Goal: Information Seeking & Learning: Learn about a topic

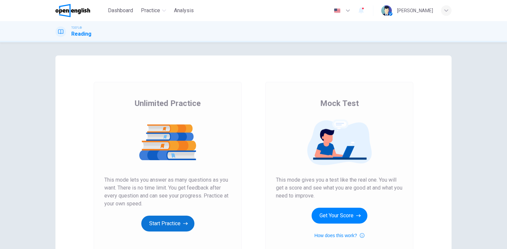
click at [169, 219] on button "Start Practice" at bounding box center [167, 224] width 53 height 16
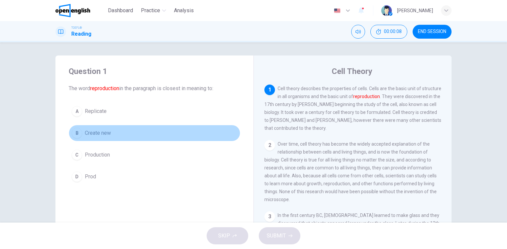
click at [106, 132] on span "Create new" at bounding box center [98, 133] width 26 height 8
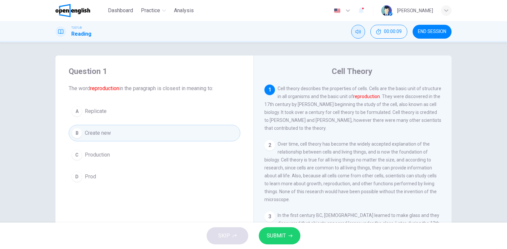
click at [353, 28] on button "Mute" at bounding box center [358, 32] width 14 height 14
click at [291, 235] on button "SUBMIT" at bounding box center [280, 235] width 42 height 17
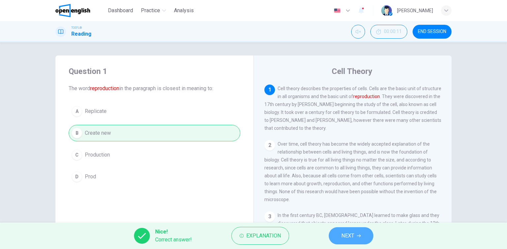
click at [350, 242] on button "NEXT" at bounding box center [351, 235] width 45 height 17
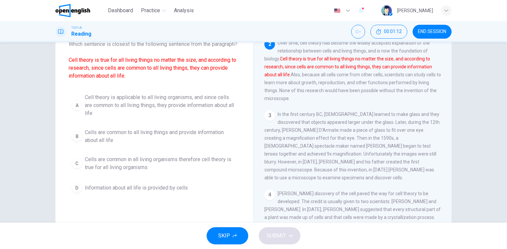
scroll to position [33, 0]
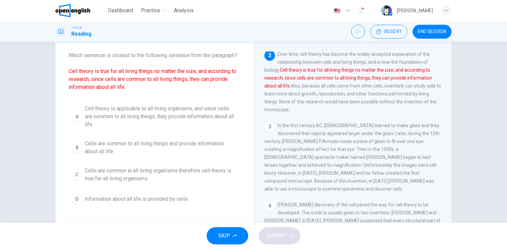
click at [146, 117] on span "Cell theory is applicable to all living organisms, and since cells are common t…" at bounding box center [161, 117] width 153 height 24
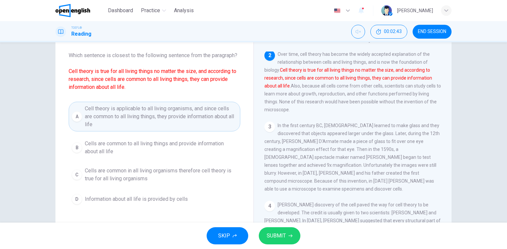
click at [289, 239] on button "SUBMIT" at bounding box center [280, 235] width 42 height 17
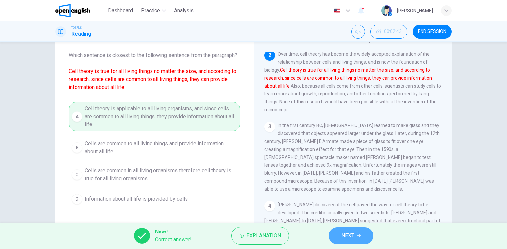
click at [334, 232] on button "NEXT" at bounding box center [351, 235] width 45 height 17
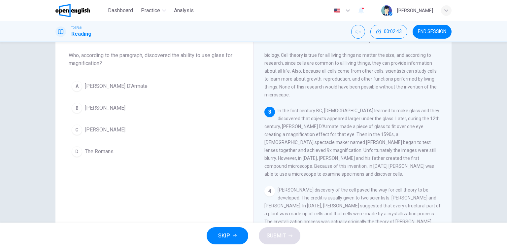
scroll to position [72, 0]
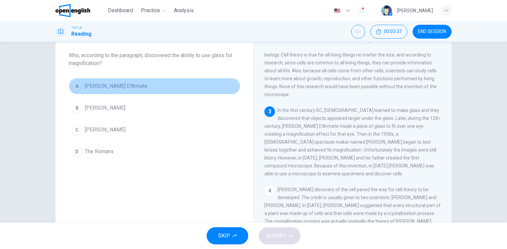
click at [87, 86] on span "Salvino D'Armate" at bounding box center [116, 86] width 63 height 8
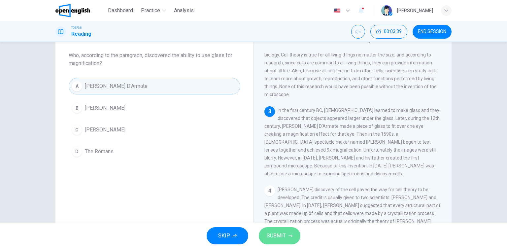
click at [288, 243] on button "SUBMIT" at bounding box center [280, 235] width 42 height 17
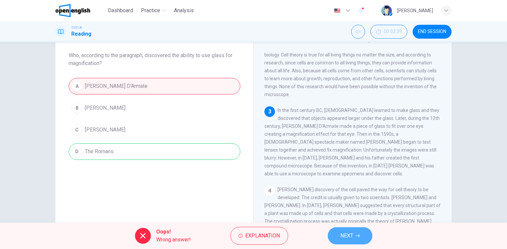
click at [341, 238] on span "NEXT" at bounding box center [346, 235] width 13 height 9
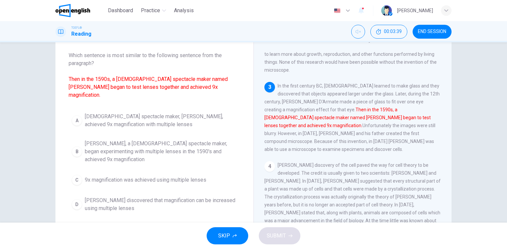
scroll to position [112, 0]
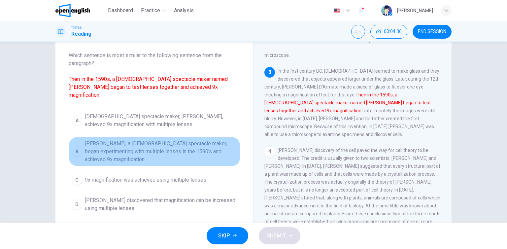
click at [132, 140] on span "Zacharias Jansen, a Dutch spectacle maker, began experimenting with multiple le…" at bounding box center [161, 152] width 153 height 24
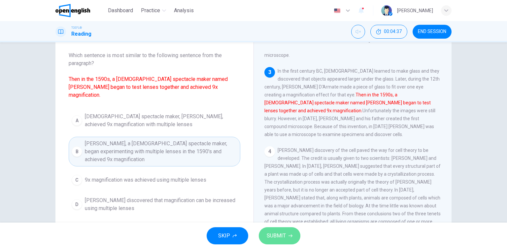
click at [281, 240] on span "SUBMIT" at bounding box center [276, 235] width 19 height 9
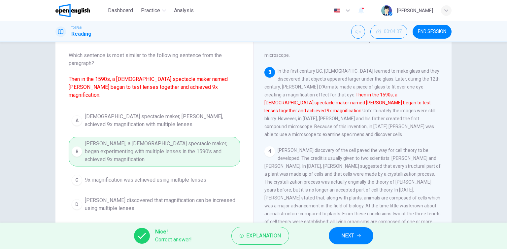
click at [350, 238] on span "NEXT" at bounding box center [347, 235] width 13 height 9
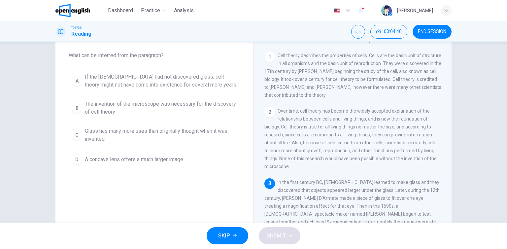
scroll to position [33, 0]
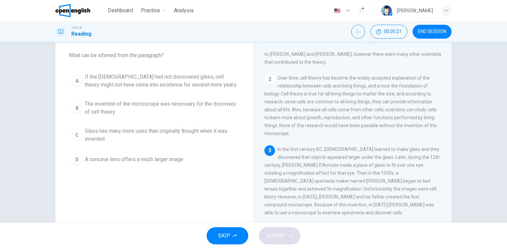
click at [92, 89] on button "A If the Romans had not discovered glass, cell theory might not have come into …" at bounding box center [155, 81] width 172 height 22
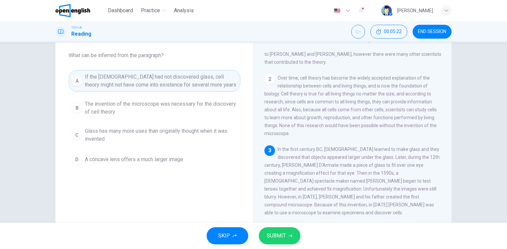
click at [279, 231] on span "SUBMIT" at bounding box center [276, 235] width 19 height 9
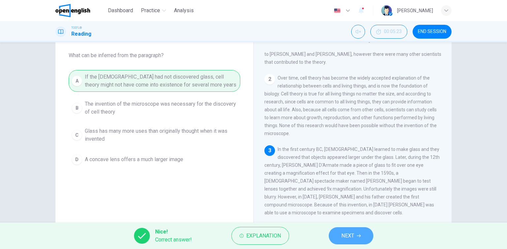
click at [348, 241] on button "NEXT" at bounding box center [351, 235] width 45 height 17
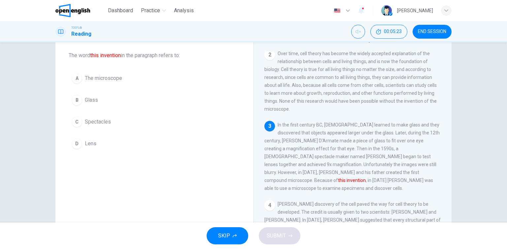
scroll to position [72, 0]
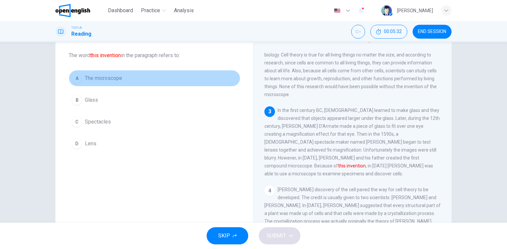
click at [126, 76] on button "A The microscope" at bounding box center [155, 78] width 172 height 17
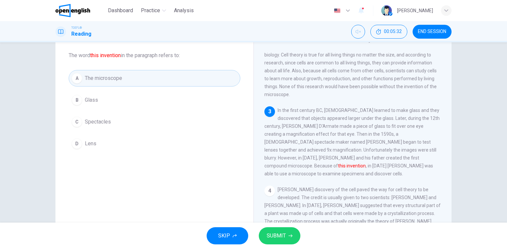
click at [292, 235] on icon "button" at bounding box center [291, 236] width 4 height 4
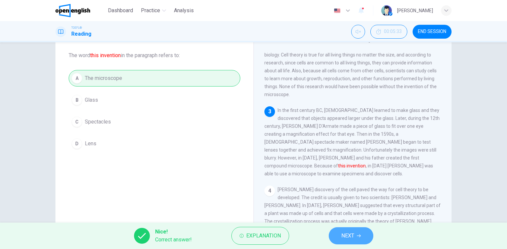
click at [346, 236] on span "NEXT" at bounding box center [347, 235] width 13 height 9
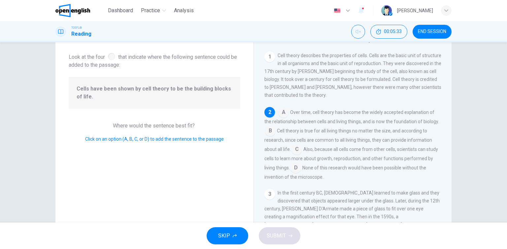
scroll to position [57, 0]
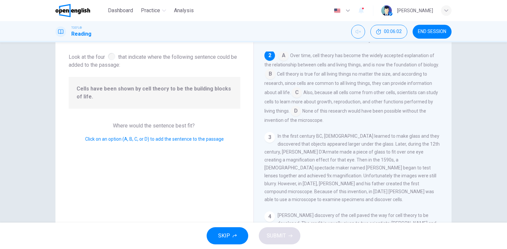
click at [271, 75] on input at bounding box center [270, 74] width 11 height 11
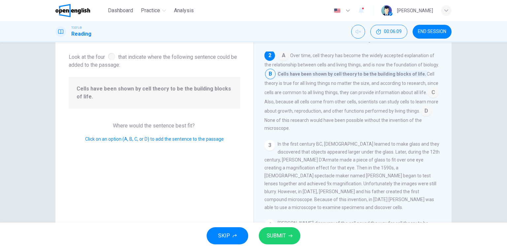
click at [433, 95] on input at bounding box center [433, 93] width 11 height 11
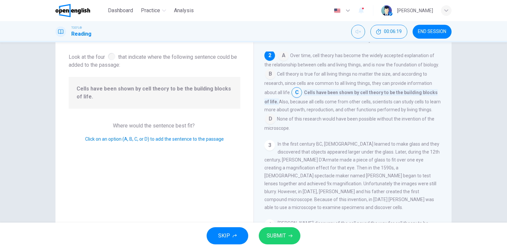
click at [293, 226] on div "SKIP SUBMIT" at bounding box center [253, 236] width 507 height 26
click at [290, 232] on button "SUBMIT" at bounding box center [280, 235] width 42 height 17
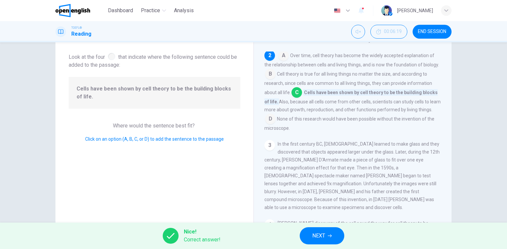
click at [321, 232] on span "NEXT" at bounding box center [318, 235] width 13 height 9
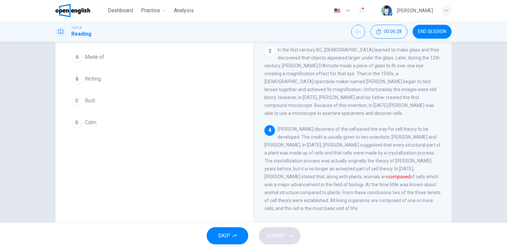
scroll to position [43, 0]
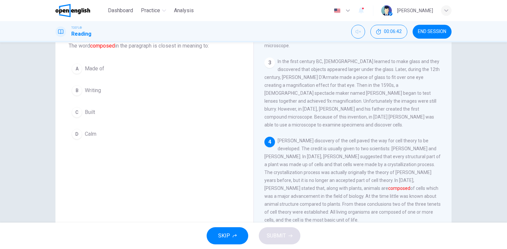
click at [102, 77] on button "A Made of" at bounding box center [155, 68] width 172 height 17
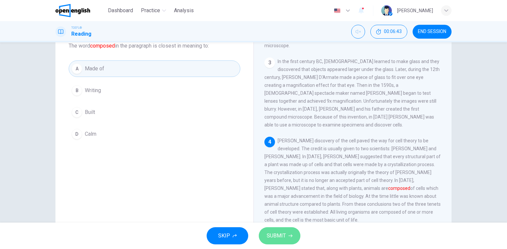
click at [270, 229] on button "SUBMIT" at bounding box center [280, 235] width 42 height 17
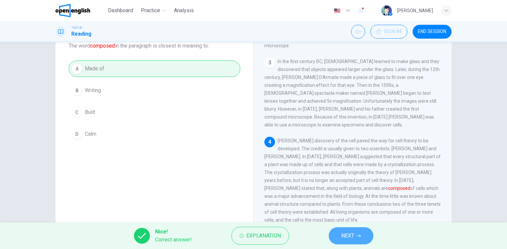
click at [351, 240] on button "NEXT" at bounding box center [351, 235] width 45 height 17
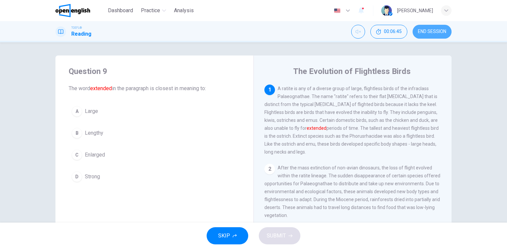
click at [437, 32] on span "END SESSION" at bounding box center [432, 31] width 28 height 5
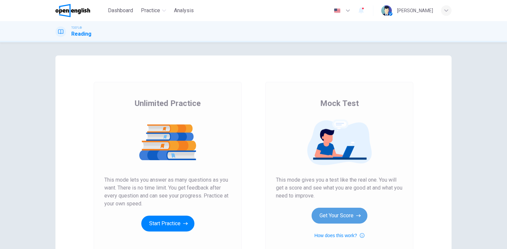
click at [329, 214] on button "Get Your Score" at bounding box center [340, 216] width 56 height 16
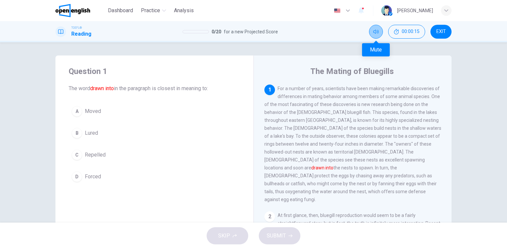
click at [376, 30] on icon "Mute" at bounding box center [375, 31] width 5 height 5
click at [115, 117] on button "A Moved" at bounding box center [155, 111] width 172 height 17
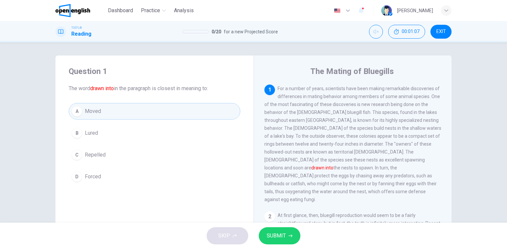
click at [287, 239] on button "SUBMIT" at bounding box center [280, 235] width 42 height 17
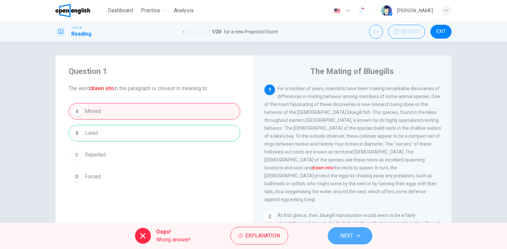
click at [347, 239] on span "NEXT" at bounding box center [346, 235] width 13 height 9
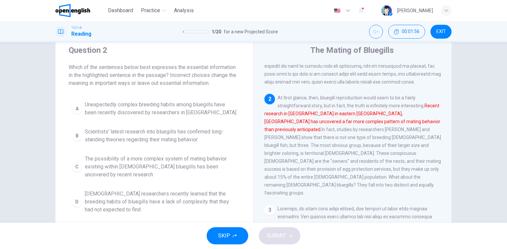
scroll to position [33, 0]
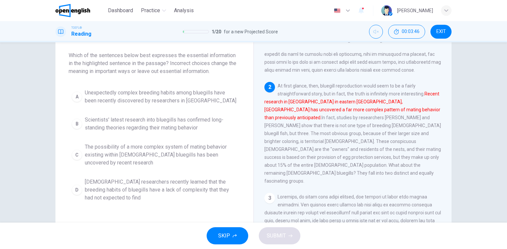
click at [163, 192] on span "Canadian researchers recently learned that the breeding habits of bluegills hav…" at bounding box center [161, 190] width 153 height 24
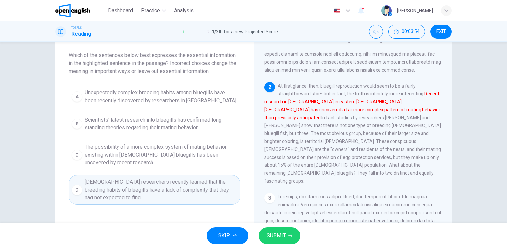
click at [285, 234] on span "SUBMIT" at bounding box center [276, 235] width 19 height 9
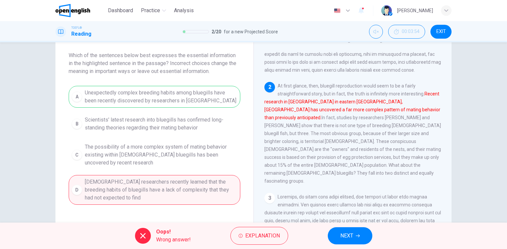
click at [366, 231] on button "NEXT" at bounding box center [350, 235] width 45 height 17
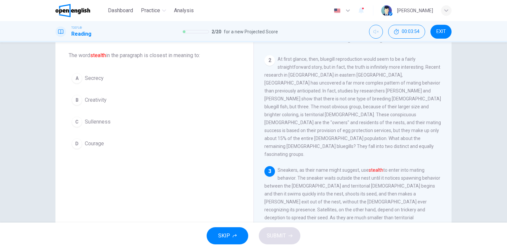
scroll to position [195, 0]
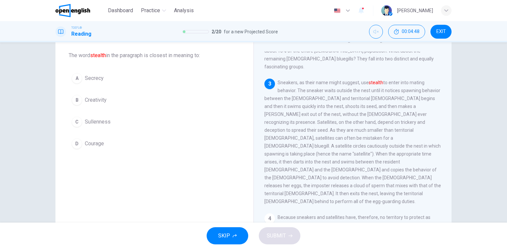
click at [101, 82] on span "Secrecy" at bounding box center [94, 78] width 19 height 8
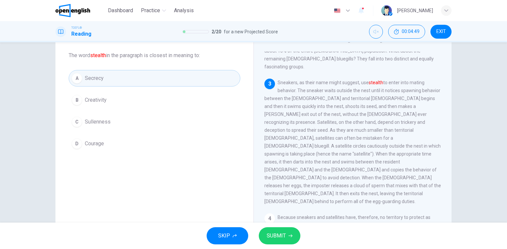
click at [284, 236] on span "SUBMIT" at bounding box center [276, 235] width 19 height 9
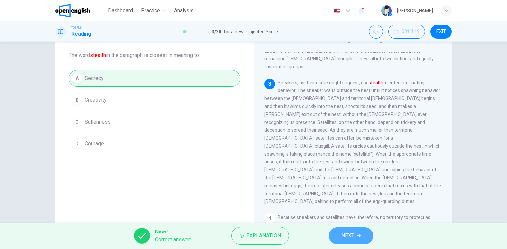
click at [353, 238] on span "NEXT" at bounding box center [347, 235] width 13 height 9
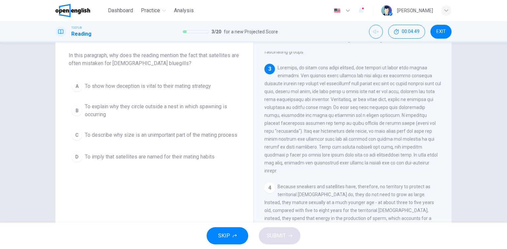
scroll to position [212, 0]
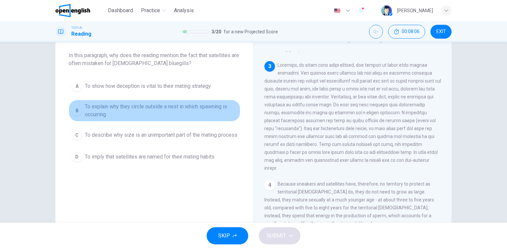
click at [182, 106] on span "To explain why they circle outside a nest in which spawning is occurring" at bounding box center [161, 111] width 153 height 16
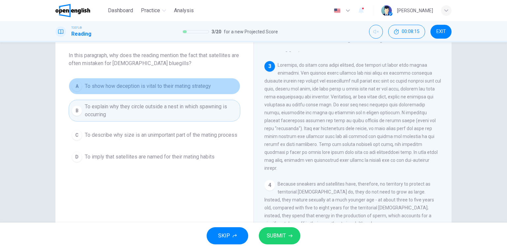
click at [192, 89] on span "To show how deception is vital to their mating strategy" at bounding box center [148, 86] width 126 height 8
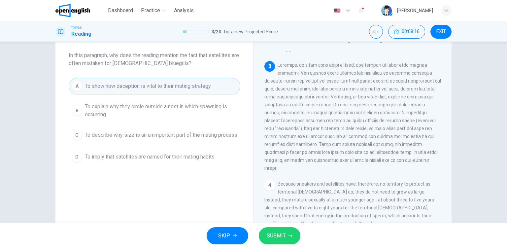
click at [276, 237] on span "SUBMIT" at bounding box center [276, 235] width 19 height 9
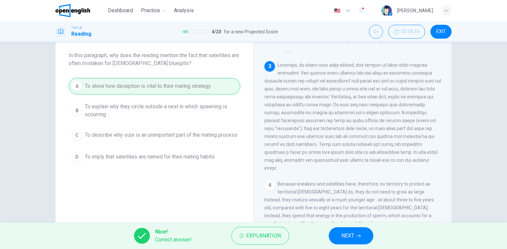
click at [347, 239] on span "NEXT" at bounding box center [347, 235] width 13 height 9
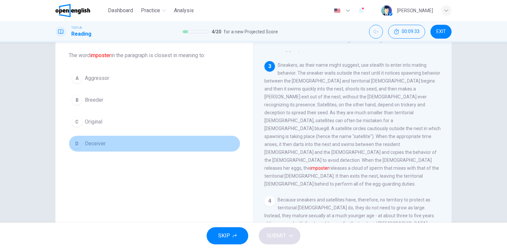
click at [156, 145] on button "D Deceiver" at bounding box center [155, 143] width 172 height 17
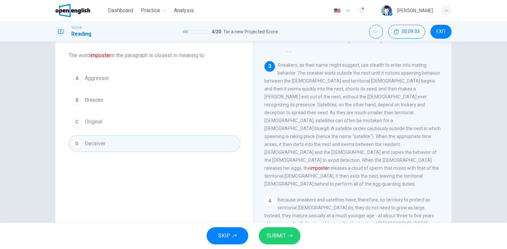
click at [270, 241] on button "SUBMIT" at bounding box center [280, 235] width 42 height 17
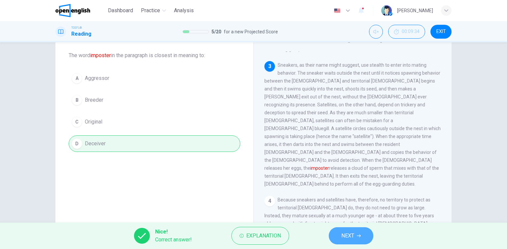
drag, startPoint x: 352, startPoint y: 232, endPoint x: 343, endPoint y: 234, distance: 9.7
click at [352, 232] on span "NEXT" at bounding box center [347, 235] width 13 height 9
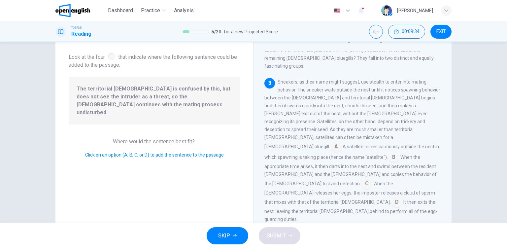
scroll to position [210, 0]
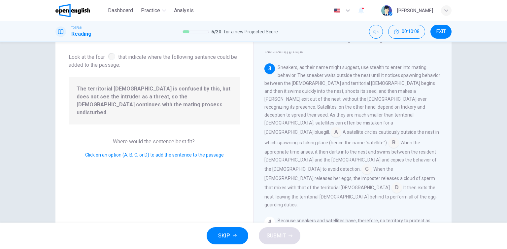
click at [341, 127] on input at bounding box center [336, 132] width 11 height 11
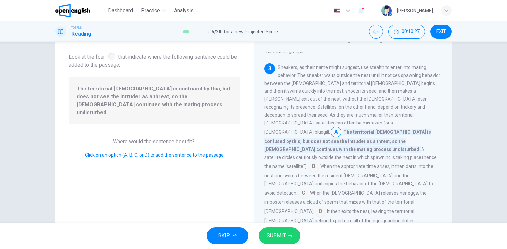
click at [319, 162] on input at bounding box center [313, 167] width 11 height 11
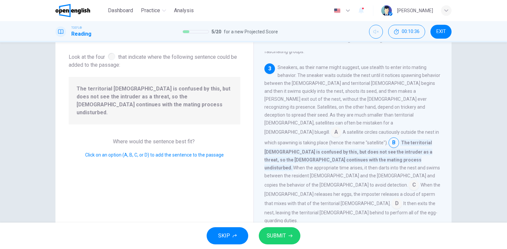
click at [409, 180] on input at bounding box center [414, 185] width 11 height 11
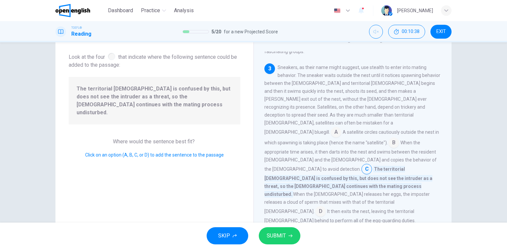
click at [326, 207] on input at bounding box center [320, 212] width 11 height 11
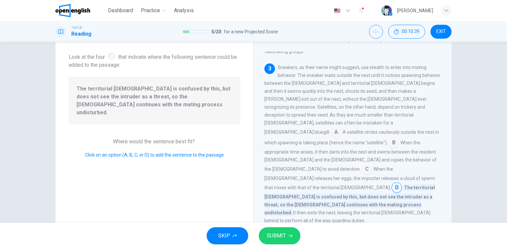
click at [285, 237] on span "SUBMIT" at bounding box center [276, 235] width 19 height 9
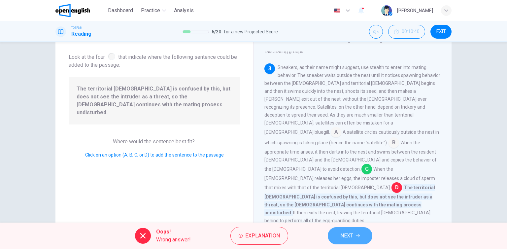
click at [351, 229] on button "NEXT" at bounding box center [350, 235] width 45 height 17
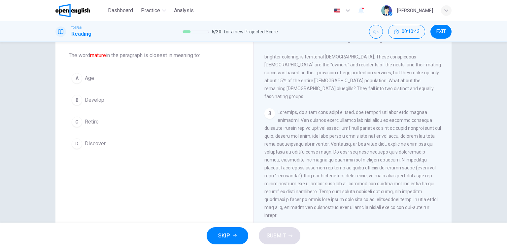
scroll to position [231, 0]
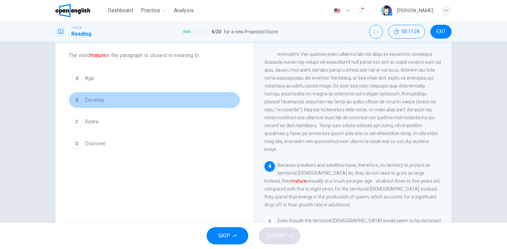
click at [113, 101] on button "B Develop" at bounding box center [155, 100] width 172 height 17
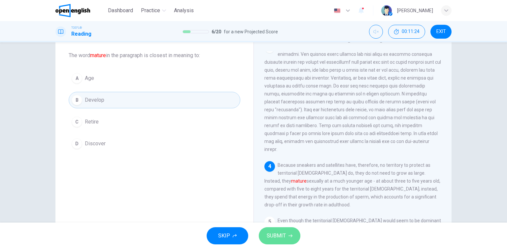
click at [291, 235] on icon "button" at bounding box center [291, 236] width 4 height 4
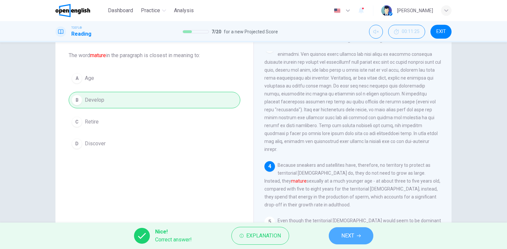
click at [359, 236] on icon "button" at bounding box center [359, 236] width 4 height 4
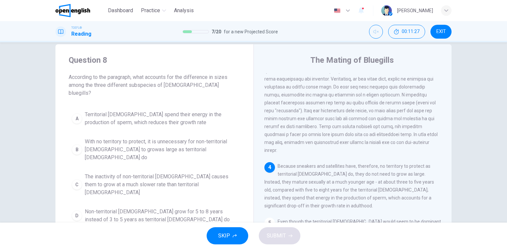
scroll to position [0, 0]
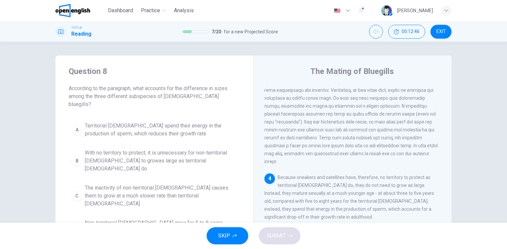
click at [131, 127] on span "Territorial males spend their energy in the production of sperm, which reduces …" at bounding box center [161, 130] width 153 height 16
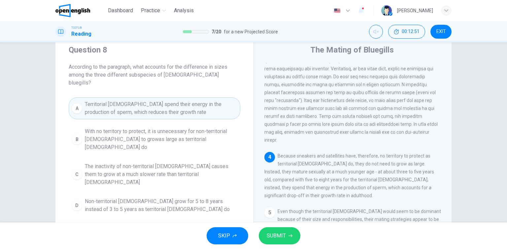
scroll to position [33, 0]
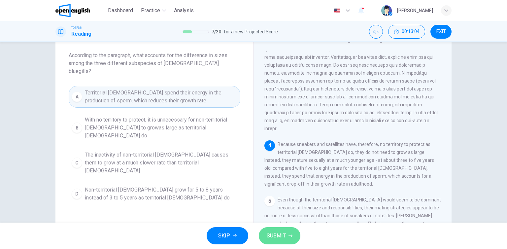
click at [281, 233] on span "SUBMIT" at bounding box center [276, 235] width 19 height 9
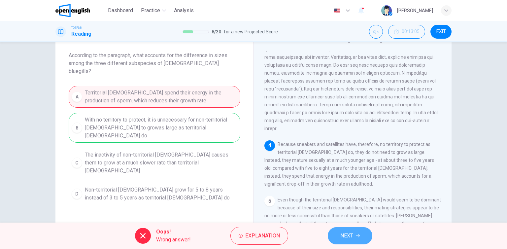
click at [360, 240] on button "NEXT" at bounding box center [350, 235] width 45 height 17
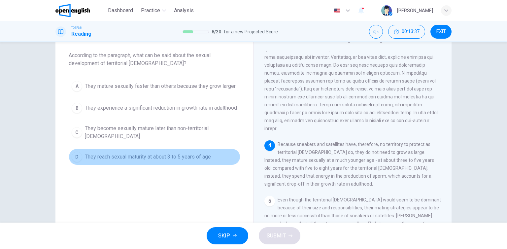
click at [114, 161] on span "They reach sexual maturity at about 3 to 5 years of age" at bounding box center [148, 157] width 126 height 8
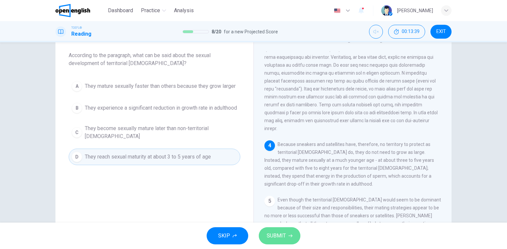
click at [281, 238] on span "SUBMIT" at bounding box center [276, 235] width 19 height 9
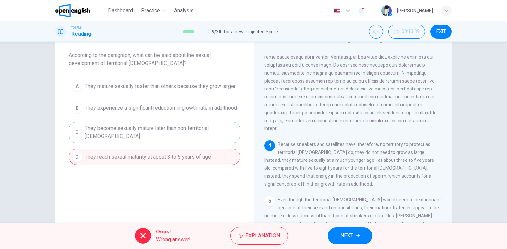
click at [338, 240] on button "NEXT" at bounding box center [350, 235] width 45 height 17
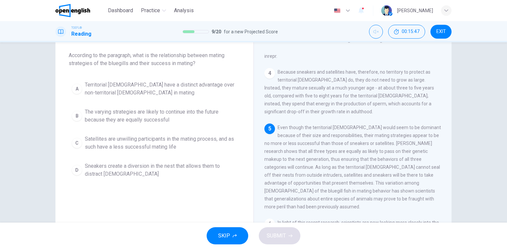
click at [114, 167] on span "Sneakers create a diversion in the nest that allows them to distract females" at bounding box center [161, 170] width 153 height 16
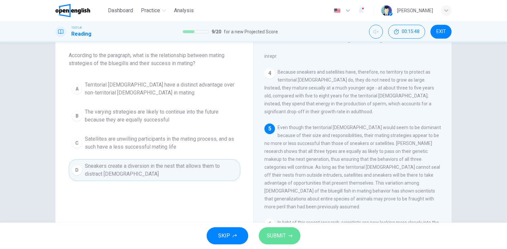
click at [290, 235] on icon "button" at bounding box center [291, 236] width 4 height 4
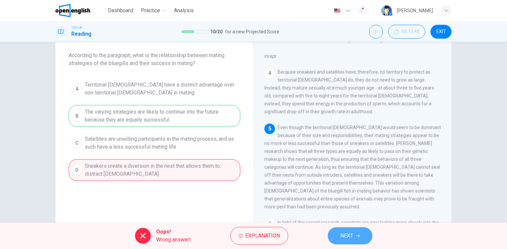
click at [341, 238] on span "NEXT" at bounding box center [346, 235] width 13 height 9
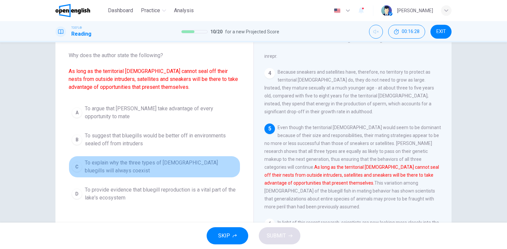
click at [95, 173] on span "To explain why the three types of male bluegills will always coexist" at bounding box center [161, 167] width 153 height 16
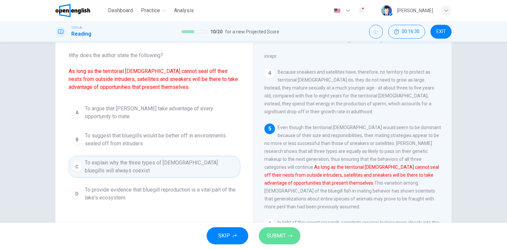
click at [287, 234] on button "SUBMIT" at bounding box center [280, 235] width 42 height 17
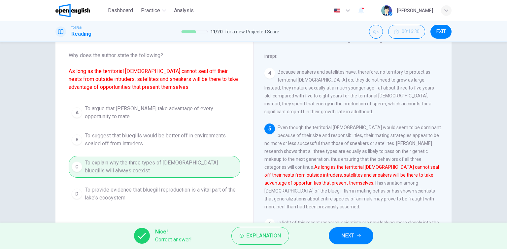
click at [344, 234] on span "NEXT" at bounding box center [347, 235] width 13 height 9
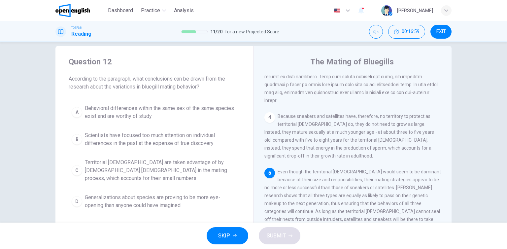
scroll to position [324, 0]
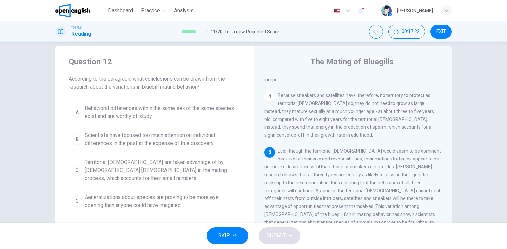
drag, startPoint x: 296, startPoint y: 206, endPoint x: 389, endPoint y: 210, distance: 92.8
click at [389, 210] on div "5 Even though the territorial males would seem to be dominant because of their …" at bounding box center [352, 190] width 177 height 87
click at [141, 131] on span "Scientists have focused too much attention on individual differences in the pas…" at bounding box center [161, 139] width 153 height 16
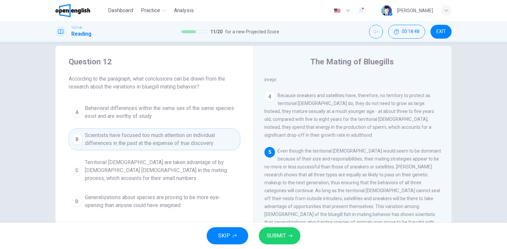
click at [286, 240] on button "SUBMIT" at bounding box center [280, 235] width 42 height 17
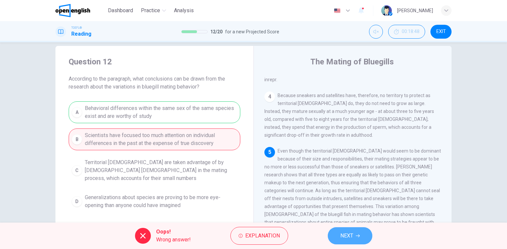
click at [343, 239] on span "NEXT" at bounding box center [346, 235] width 13 height 9
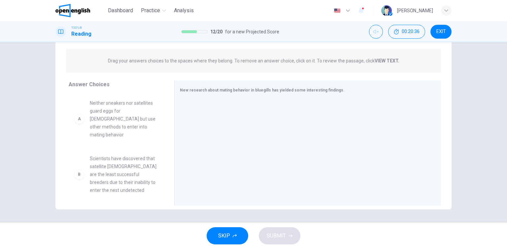
scroll to position [0, 0]
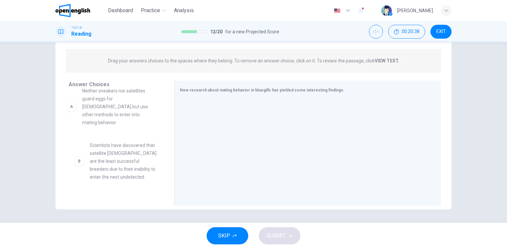
drag, startPoint x: 101, startPoint y: 123, endPoint x: 98, endPoint y: 111, distance: 12.3
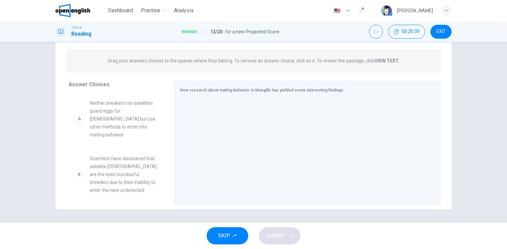
click at [219, 232] on span "SKIP" at bounding box center [224, 235] width 12 height 9
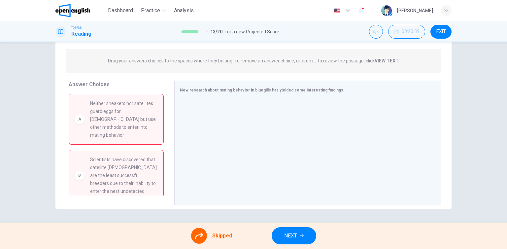
click at [301, 235] on button "NEXT" at bounding box center [294, 235] width 45 height 17
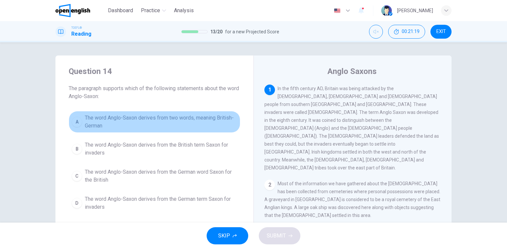
click at [215, 120] on span "The word Anglo-Saxon derives from two words, meaning British-German" at bounding box center [161, 122] width 153 height 16
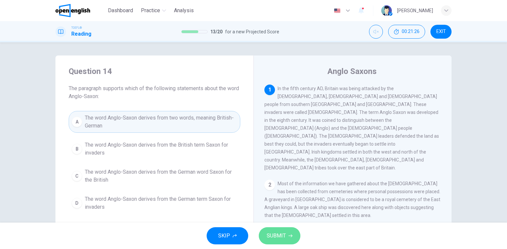
click at [280, 233] on span "SUBMIT" at bounding box center [276, 235] width 19 height 9
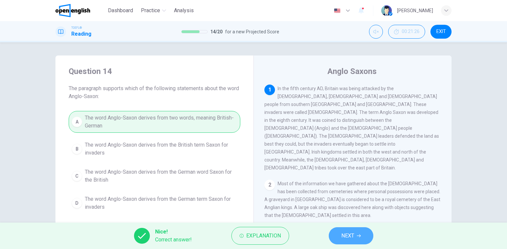
click at [359, 243] on button "NEXT" at bounding box center [351, 235] width 45 height 17
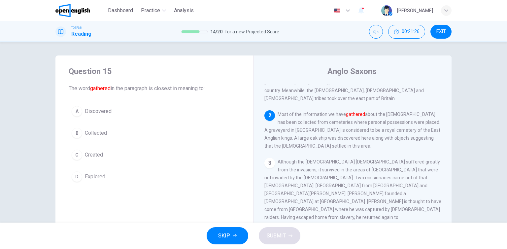
scroll to position [73, 0]
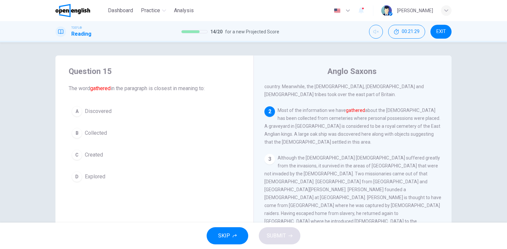
click at [116, 138] on button "B Collected" at bounding box center [155, 133] width 172 height 17
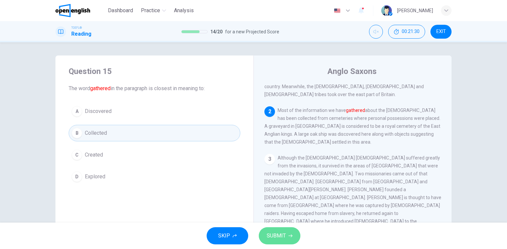
click at [279, 240] on button "SUBMIT" at bounding box center [280, 235] width 42 height 17
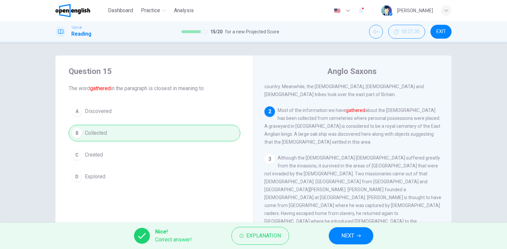
click at [337, 237] on button "NEXT" at bounding box center [351, 235] width 45 height 17
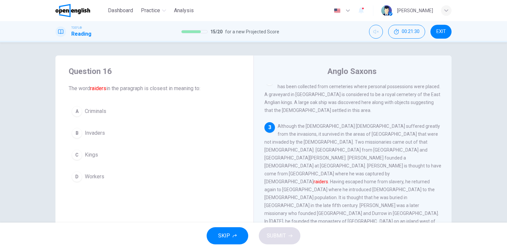
scroll to position [122, 0]
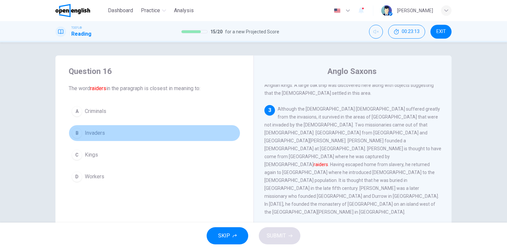
click at [104, 139] on button "B Invaders" at bounding box center [155, 133] width 172 height 17
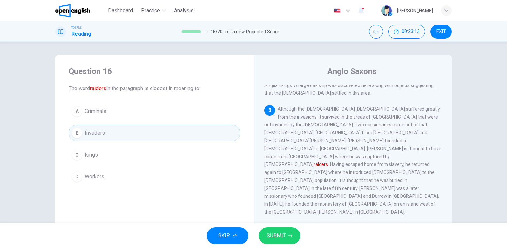
click at [269, 224] on div "SKIP SUBMIT" at bounding box center [253, 236] width 507 height 26
click at [276, 235] on span "SUBMIT" at bounding box center [276, 235] width 19 height 9
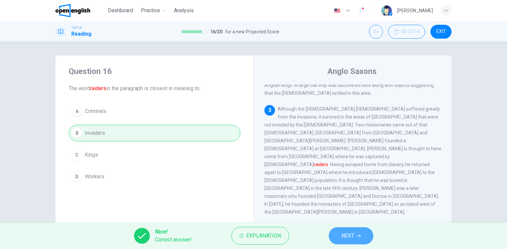
click at [340, 239] on button "NEXT" at bounding box center [351, 235] width 45 height 17
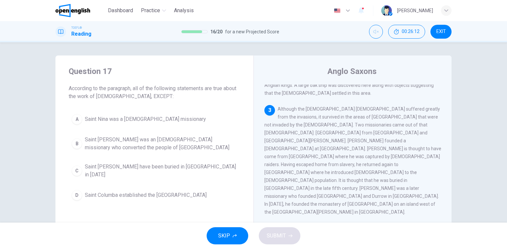
click at [223, 170] on span "Saint Patrick may have been buried in Country Down in 590 AD" at bounding box center [161, 171] width 153 height 16
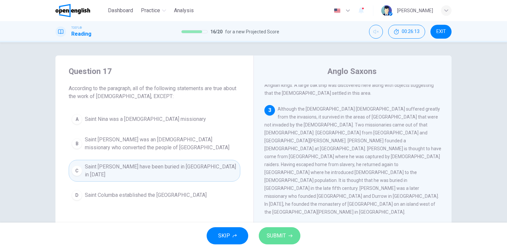
click at [290, 237] on icon "button" at bounding box center [291, 236] width 4 height 4
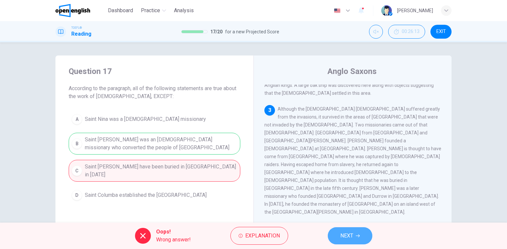
click at [356, 232] on button "NEXT" at bounding box center [350, 235] width 45 height 17
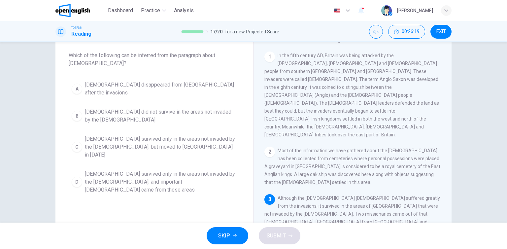
scroll to position [33, 0]
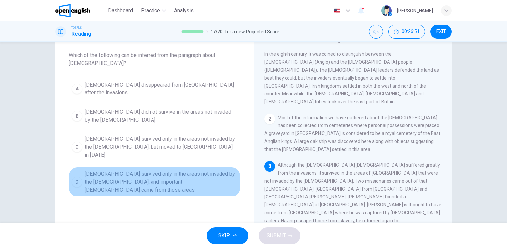
click at [190, 170] on span "Christianity survived only in the areas not invaded by the Anglo-Saxons, and im…" at bounding box center [161, 182] width 153 height 24
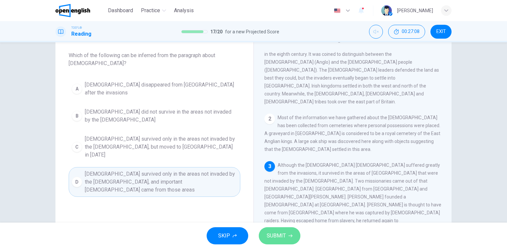
click at [281, 238] on span "SUBMIT" at bounding box center [276, 235] width 19 height 9
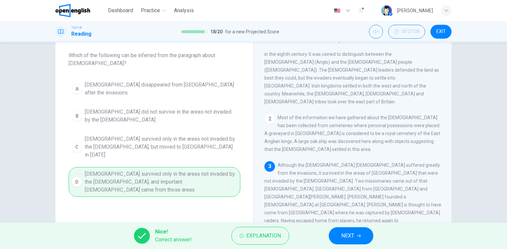
click at [339, 234] on button "NEXT" at bounding box center [351, 235] width 45 height 17
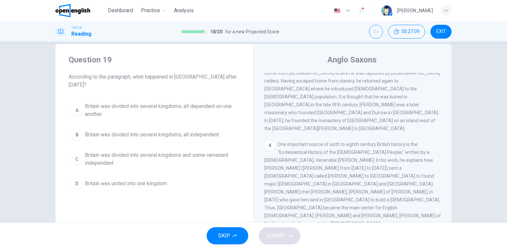
scroll to position [0, 0]
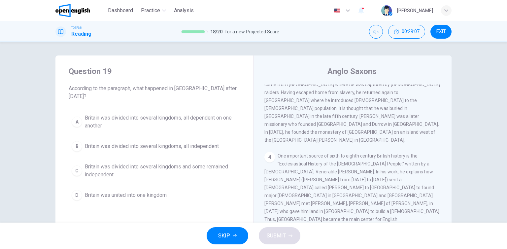
click at [15, 155] on div "Question 19 According to the paragraph, what happened in Britain after 597 AD? …" at bounding box center [253, 132] width 507 height 180
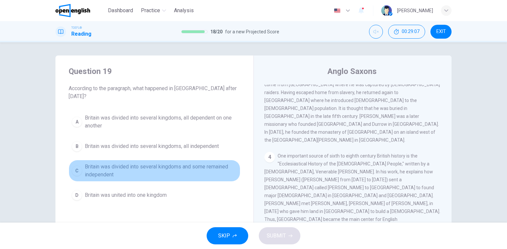
click at [90, 163] on span "Britain was divided into several kingdoms and some remained independent" at bounding box center [161, 171] width 153 height 16
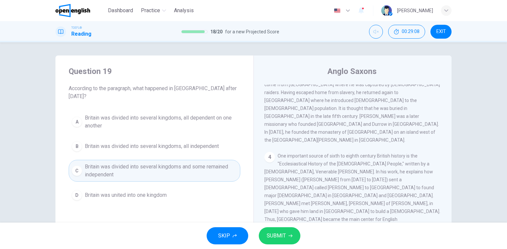
click at [281, 234] on span "SUBMIT" at bounding box center [276, 235] width 19 height 9
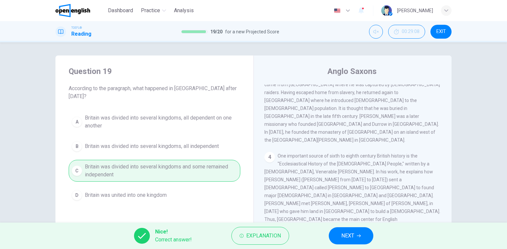
click at [351, 237] on span "NEXT" at bounding box center [347, 235] width 13 height 9
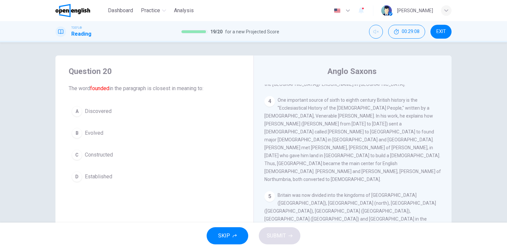
scroll to position [250, 0]
click at [122, 177] on button "D Established" at bounding box center [155, 176] width 172 height 17
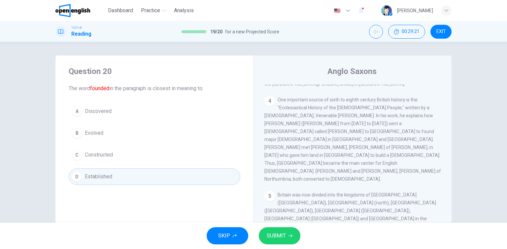
click at [285, 241] on button "SUBMIT" at bounding box center [280, 235] width 42 height 17
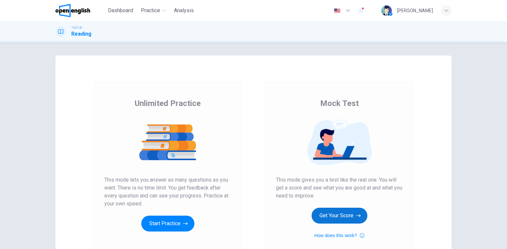
click at [334, 214] on button "Get Your Score" at bounding box center [340, 216] width 56 height 16
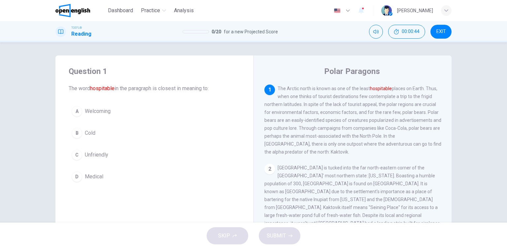
click at [107, 130] on button "B Cold" at bounding box center [155, 133] width 172 height 17
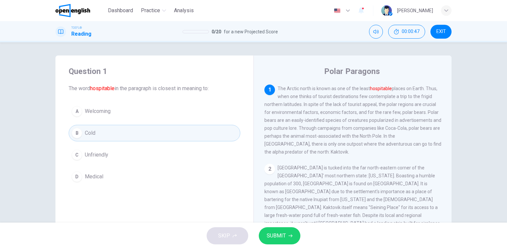
drag, startPoint x: 291, startPoint y: 240, endPoint x: 456, endPoint y: 54, distance: 248.4
click at [463, 63] on div "Dashboard Practice Analysis English ** ​ [PERSON_NAME] TOEFL® Reading 0 / 20 fo…" at bounding box center [253, 124] width 507 height 249
click at [372, 35] on button "Mute" at bounding box center [376, 32] width 14 height 14
drag, startPoint x: 280, startPoint y: 240, endPoint x: 270, endPoint y: 239, distance: 10.2
click at [279, 240] on span "SUBMIT" at bounding box center [276, 235] width 19 height 9
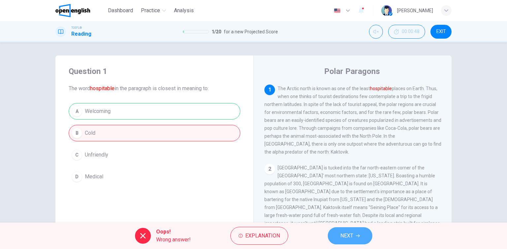
click at [358, 238] on button "NEXT" at bounding box center [350, 235] width 45 height 17
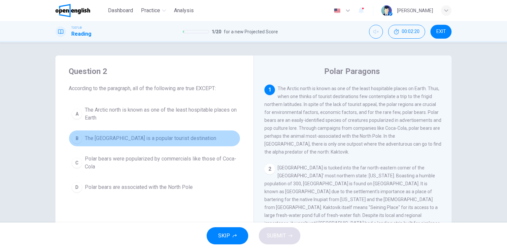
click at [132, 142] on button "B The [GEOGRAPHIC_DATA] is a popular tourist destination" at bounding box center [155, 138] width 172 height 17
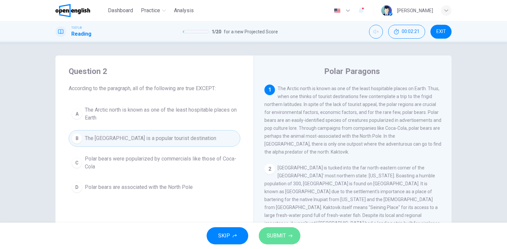
click at [285, 237] on span "SUBMIT" at bounding box center [276, 235] width 19 height 9
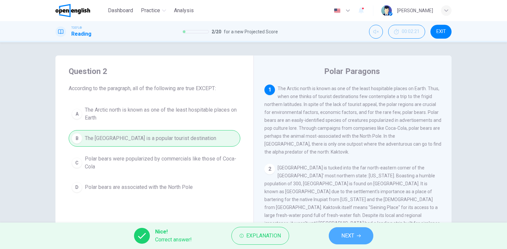
click at [353, 237] on span "NEXT" at bounding box center [347, 235] width 13 height 9
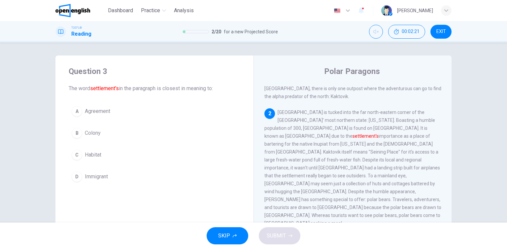
scroll to position [56, 0]
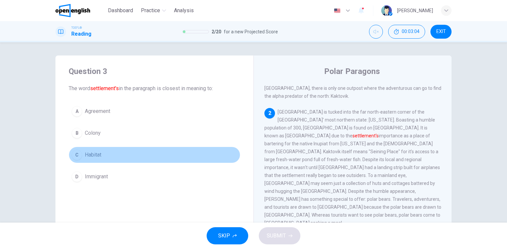
click at [103, 147] on button "C Habitat" at bounding box center [155, 155] width 172 height 17
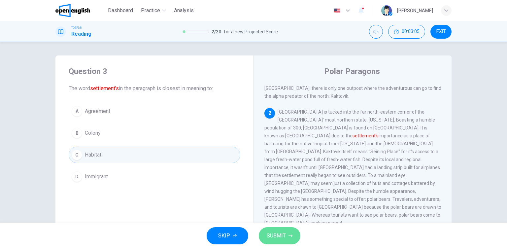
click at [286, 230] on button "SUBMIT" at bounding box center [280, 235] width 42 height 17
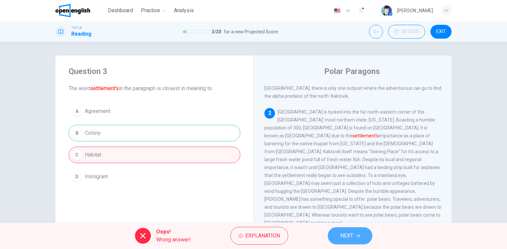
click at [353, 236] on span "NEXT" at bounding box center [346, 235] width 13 height 9
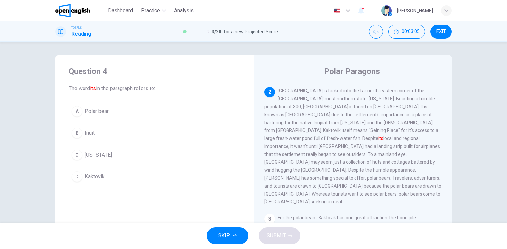
scroll to position [82, 0]
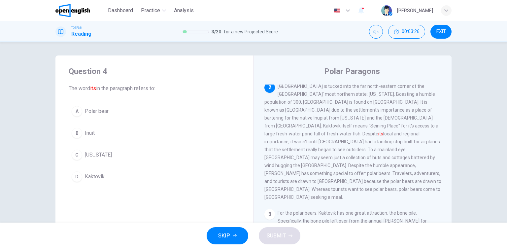
click at [158, 176] on button "D Kaktovik" at bounding box center [155, 176] width 172 height 17
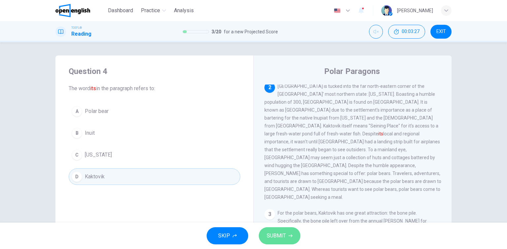
click at [275, 233] on span "SUBMIT" at bounding box center [276, 235] width 19 height 9
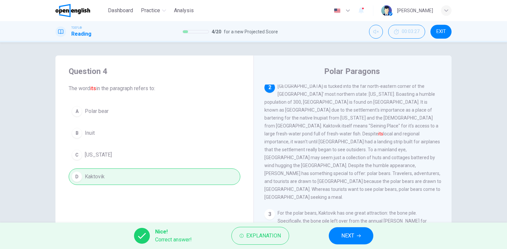
click at [374, 232] on div "Nice! Correct answer! Explanation NEXT" at bounding box center [253, 236] width 507 height 26
click at [356, 233] on button "NEXT" at bounding box center [351, 235] width 45 height 17
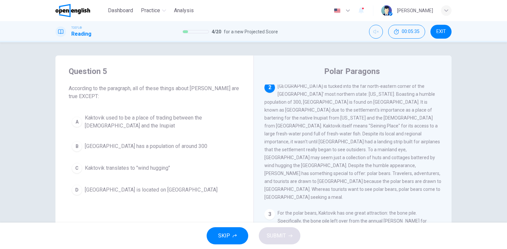
click at [130, 150] on span "[GEOGRAPHIC_DATA] has a population of around 300" at bounding box center [146, 146] width 122 height 8
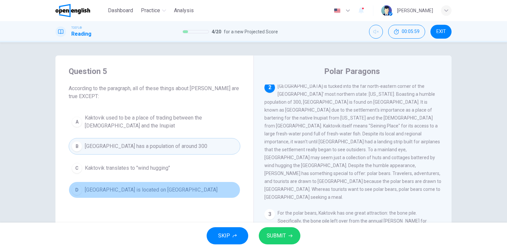
click at [110, 184] on button "D Kaktovik is located on [GEOGRAPHIC_DATA]" at bounding box center [155, 190] width 172 height 17
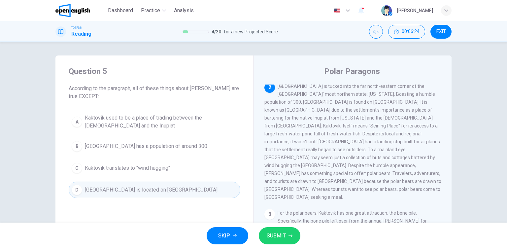
click at [190, 169] on button "C Kaktovik translates to "wind hugging"" at bounding box center [155, 168] width 172 height 17
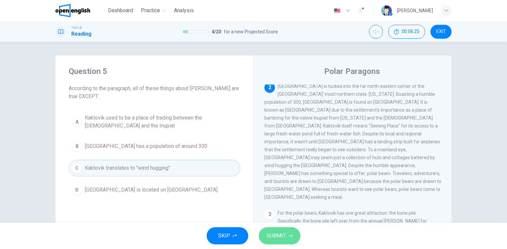
click at [272, 237] on span "SUBMIT" at bounding box center [276, 235] width 19 height 9
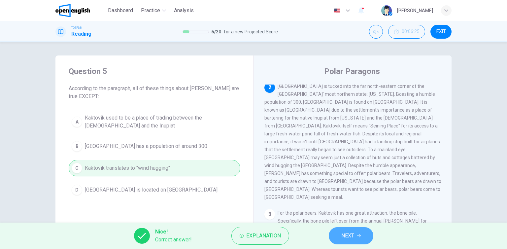
click at [365, 237] on button "NEXT" at bounding box center [351, 235] width 45 height 17
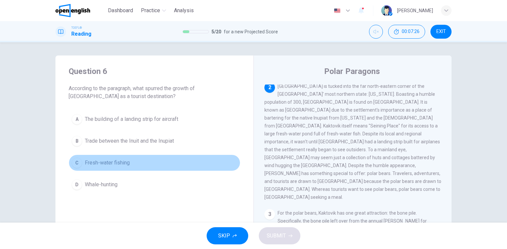
click at [103, 165] on span "Fresh-water fishing" at bounding box center [107, 163] width 45 height 8
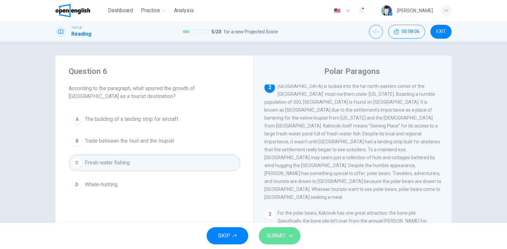
click at [288, 241] on button "SUBMIT" at bounding box center [280, 235] width 42 height 17
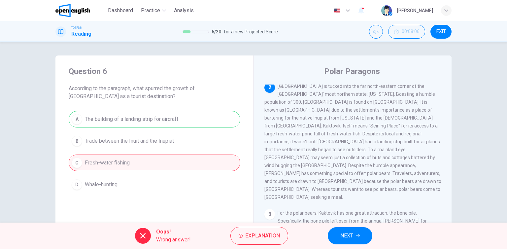
click at [374, 236] on div "Oops! Wrong answer! Explanation NEXT" at bounding box center [253, 236] width 507 height 26
click at [355, 236] on button "NEXT" at bounding box center [350, 235] width 45 height 17
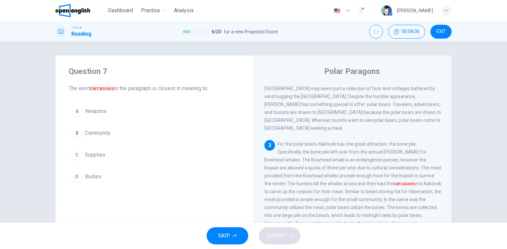
scroll to position [154, 0]
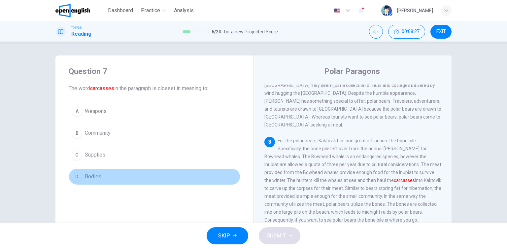
drag, startPoint x: 92, startPoint y: 178, endPoint x: 126, endPoint y: 190, distance: 36.5
click at [92, 178] on span "Bodies" at bounding box center [93, 177] width 17 height 8
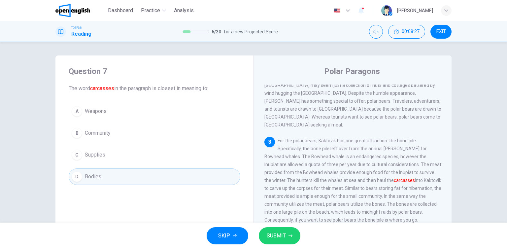
click at [282, 241] on button "SUBMIT" at bounding box center [280, 235] width 42 height 17
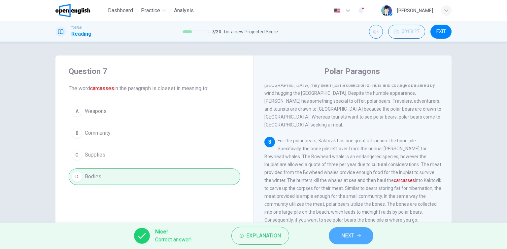
click at [345, 237] on span "NEXT" at bounding box center [347, 235] width 13 height 9
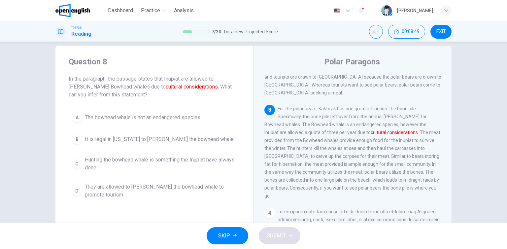
scroll to position [165, 0]
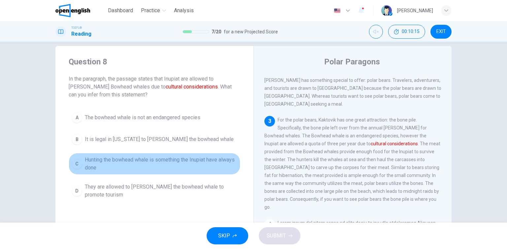
click at [115, 158] on span "Hunting the bowhead whale is something the Inupiat have always done" at bounding box center [161, 164] width 153 height 16
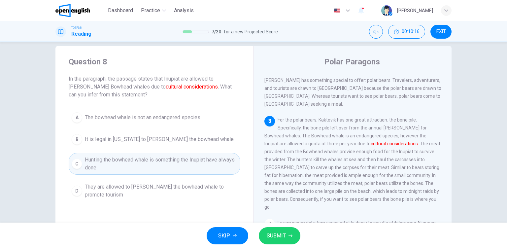
click at [277, 240] on span "SUBMIT" at bounding box center [276, 235] width 19 height 9
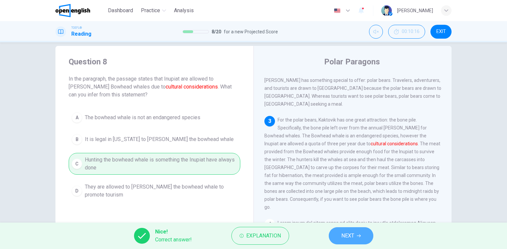
click at [359, 233] on button "NEXT" at bounding box center [351, 235] width 45 height 17
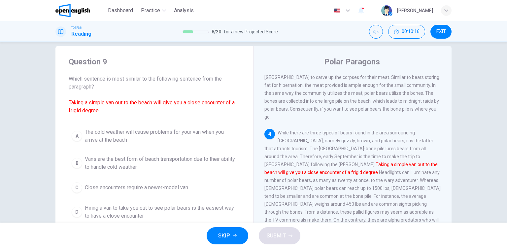
scroll to position [285, 0]
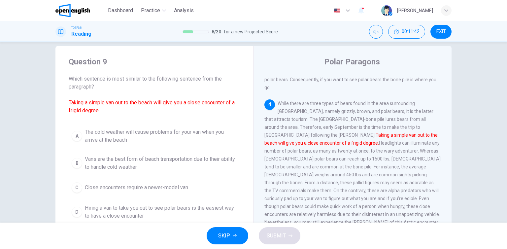
click at [95, 214] on span "Hiring a van to take you out to see polar bears is the easiest way to have a cl…" at bounding box center [161, 212] width 153 height 16
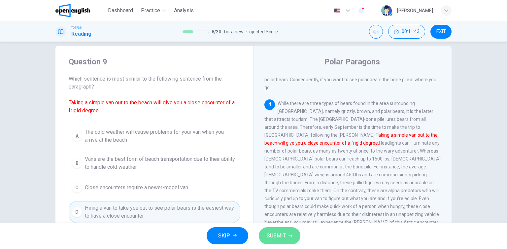
click at [280, 232] on span "SUBMIT" at bounding box center [276, 235] width 19 height 9
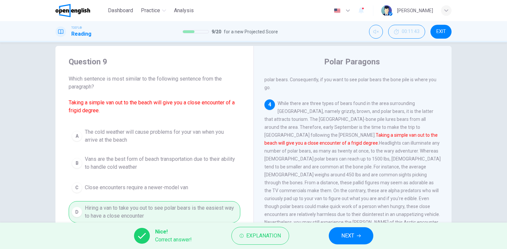
click at [359, 237] on icon "button" at bounding box center [359, 236] width 4 height 4
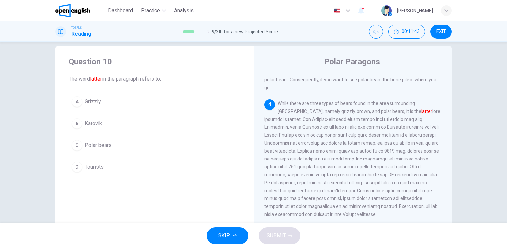
scroll to position [286, 0]
click at [109, 127] on button "[PERSON_NAME]" at bounding box center [155, 123] width 172 height 17
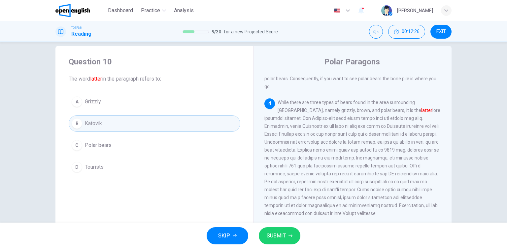
click at [285, 238] on button "SUBMIT" at bounding box center [280, 235] width 42 height 17
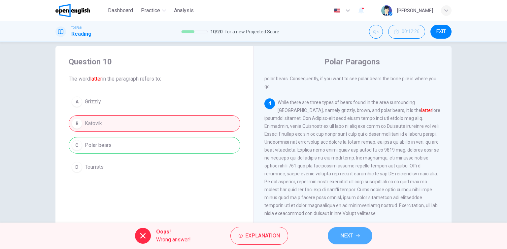
click at [347, 233] on span "NEXT" at bounding box center [346, 235] width 13 height 9
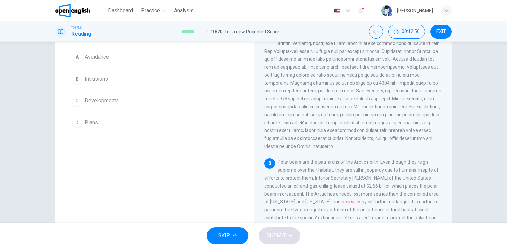
scroll to position [43, 0]
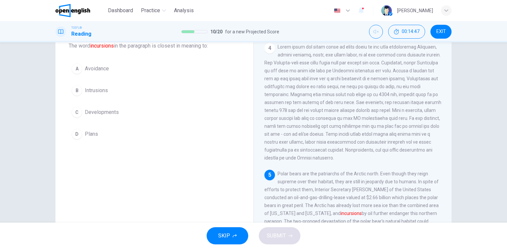
click at [109, 89] on button "B Intrusions" at bounding box center [155, 90] width 172 height 17
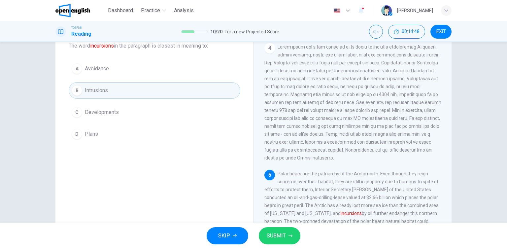
click at [280, 231] on span "SUBMIT" at bounding box center [276, 235] width 19 height 9
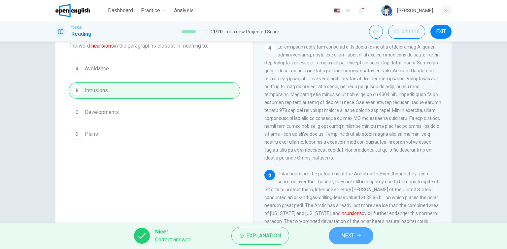
click at [354, 236] on span "NEXT" at bounding box center [347, 235] width 13 height 9
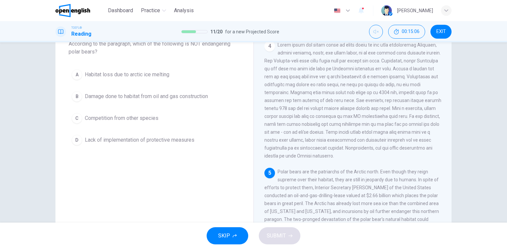
scroll to position [33, 0]
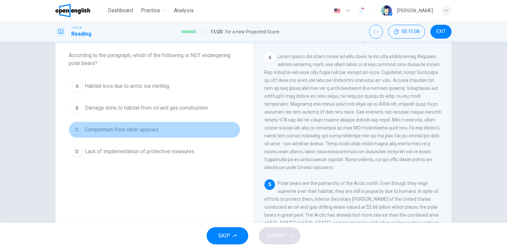
drag, startPoint x: 128, startPoint y: 132, endPoint x: 170, endPoint y: 149, distance: 45.1
click at [128, 132] on span "Competition from other species" at bounding box center [122, 130] width 74 height 8
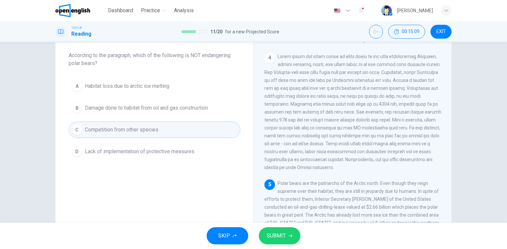
click at [280, 235] on span "SUBMIT" at bounding box center [276, 235] width 19 height 9
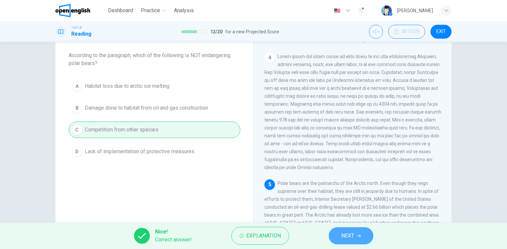
drag, startPoint x: 354, startPoint y: 238, endPoint x: 303, endPoint y: 225, distance: 53.0
click at [354, 238] on span "NEXT" at bounding box center [347, 235] width 13 height 9
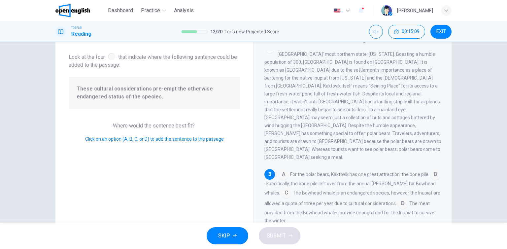
scroll to position [114, 0]
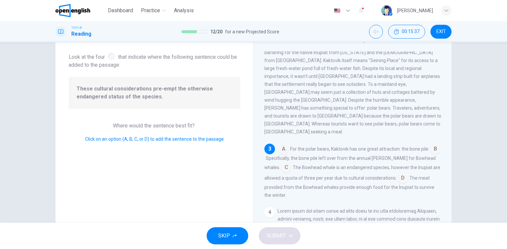
click at [398, 173] on input at bounding box center [403, 178] width 11 height 11
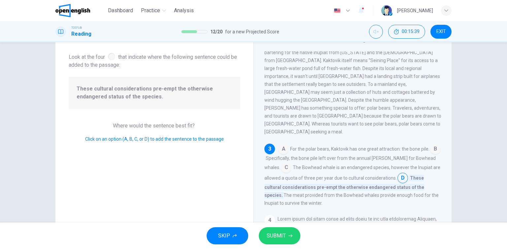
click at [292, 234] on button "SUBMIT" at bounding box center [280, 235] width 42 height 17
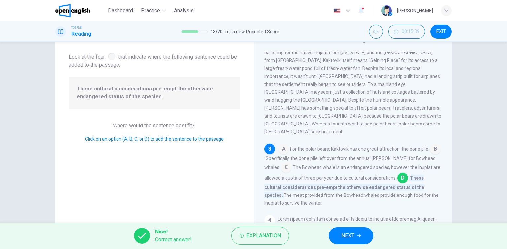
click at [344, 239] on span "NEXT" at bounding box center [347, 235] width 13 height 9
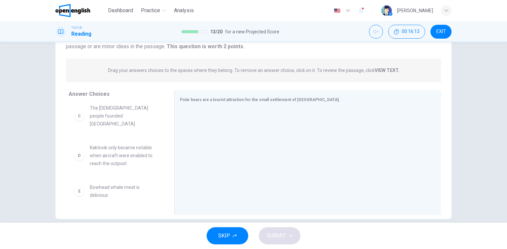
scroll to position [0, 0]
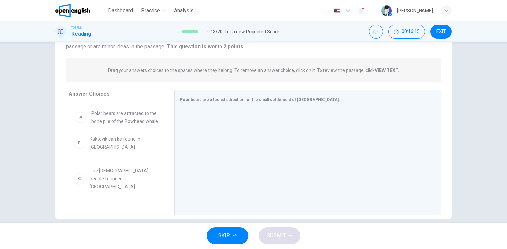
drag, startPoint x: 117, startPoint y: 119, endPoint x: 121, endPoint y: 119, distance: 4.3
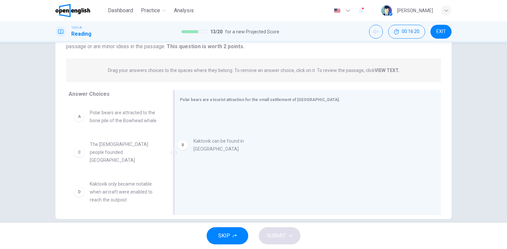
drag, startPoint x: 98, startPoint y: 147, endPoint x: 205, endPoint y: 144, distance: 106.4
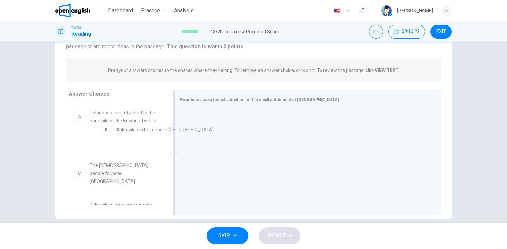
drag, startPoint x: 226, startPoint y: 121, endPoint x: 140, endPoint y: 131, distance: 87.5
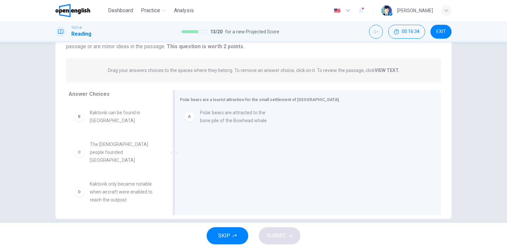
drag, startPoint x: 102, startPoint y: 122, endPoint x: 215, endPoint y: 122, distance: 112.9
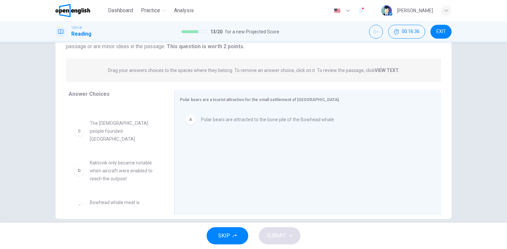
scroll to position [33, 0]
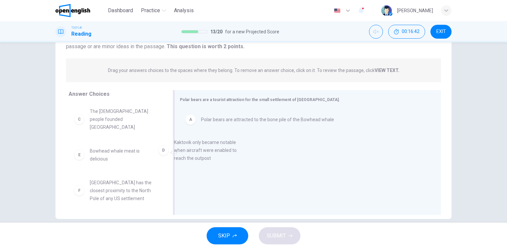
drag, startPoint x: 104, startPoint y: 161, endPoint x: 255, endPoint y: 157, distance: 150.3
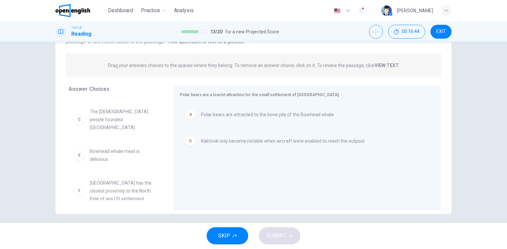
scroll to position [76, 0]
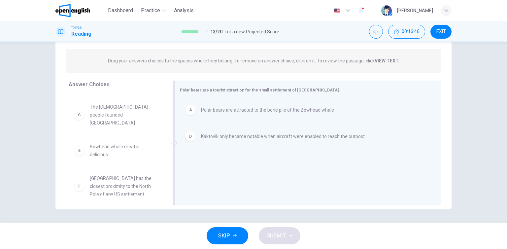
drag, startPoint x: 122, startPoint y: 181, endPoint x: 196, endPoint y: 180, distance: 74.3
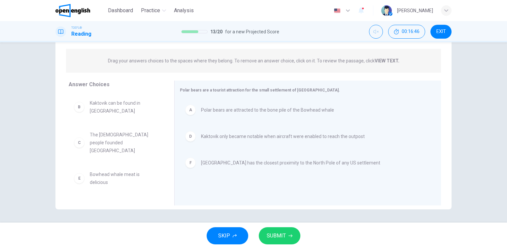
scroll to position [0, 0]
click at [293, 239] on button "SUBMIT" at bounding box center [280, 235] width 42 height 17
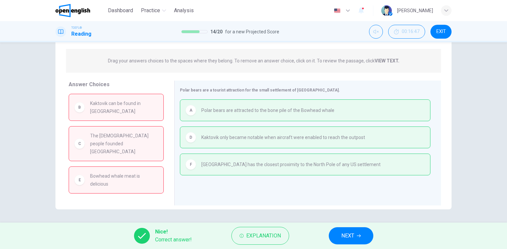
click at [346, 239] on span "NEXT" at bounding box center [347, 235] width 13 height 9
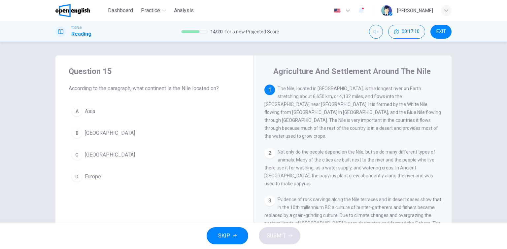
click at [91, 155] on span "[GEOGRAPHIC_DATA]" at bounding box center [110, 155] width 50 height 8
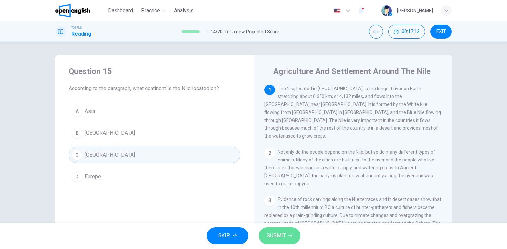
click at [286, 235] on button "SUBMIT" at bounding box center [280, 235] width 42 height 17
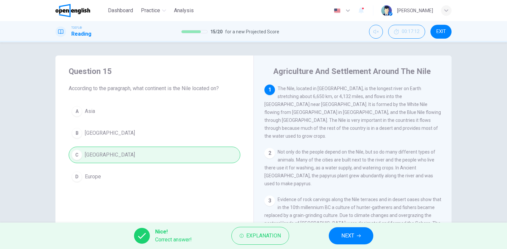
click at [360, 241] on button "NEXT" at bounding box center [351, 235] width 45 height 17
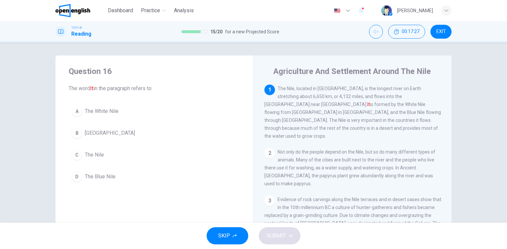
click at [111, 152] on button "C The Nile" at bounding box center [155, 155] width 172 height 17
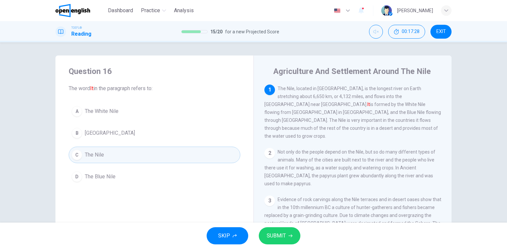
click at [277, 231] on span "SUBMIT" at bounding box center [276, 235] width 19 height 9
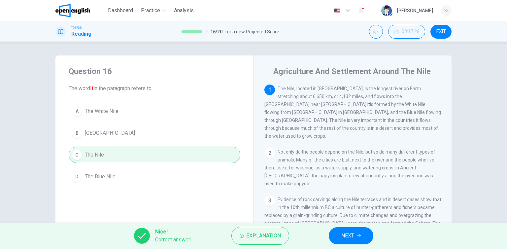
click at [349, 234] on span "NEXT" at bounding box center [347, 235] width 13 height 9
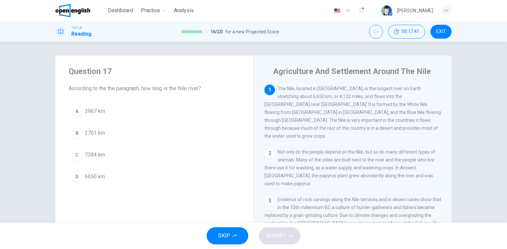
click at [143, 180] on button "D 6650 km" at bounding box center [155, 176] width 172 height 17
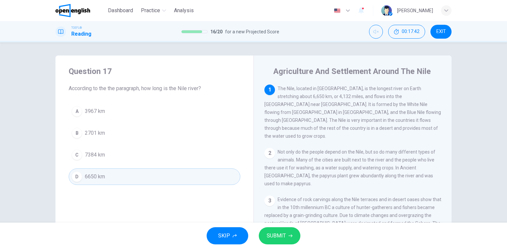
click at [293, 238] on button "SUBMIT" at bounding box center [280, 235] width 42 height 17
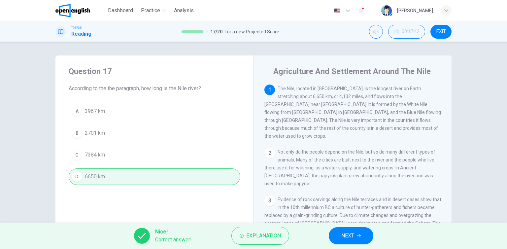
click at [356, 237] on button "NEXT" at bounding box center [351, 235] width 45 height 17
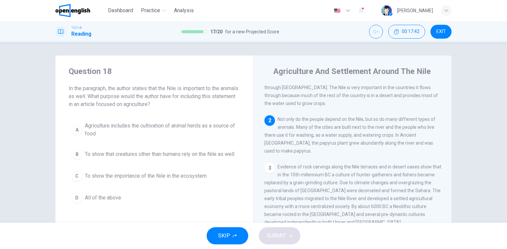
scroll to position [57, 0]
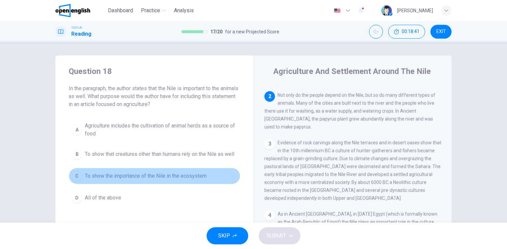
click at [165, 180] on span "To show the importance of the Nile in the ecosystem" at bounding box center [146, 176] width 122 height 8
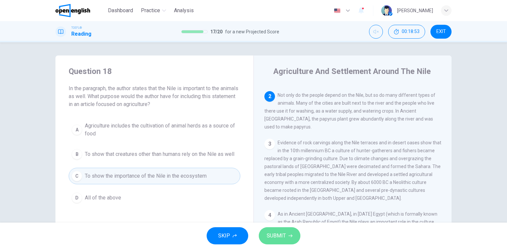
click at [284, 236] on span "SUBMIT" at bounding box center [276, 235] width 19 height 9
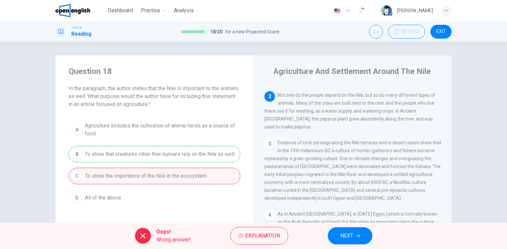
click at [350, 238] on span "NEXT" at bounding box center [346, 235] width 13 height 9
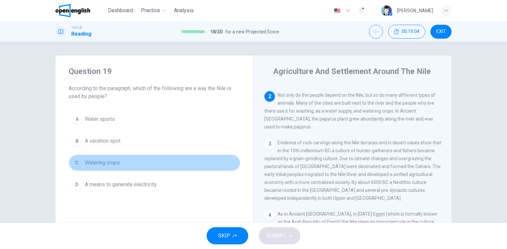
click at [101, 164] on span "Watering crops" at bounding box center [102, 163] width 35 height 8
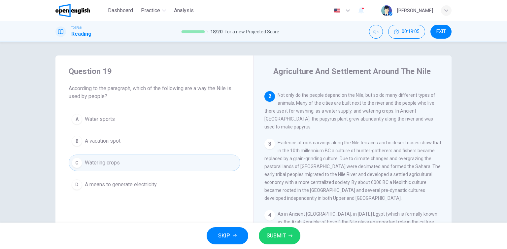
click at [291, 239] on button "SUBMIT" at bounding box center [280, 235] width 42 height 17
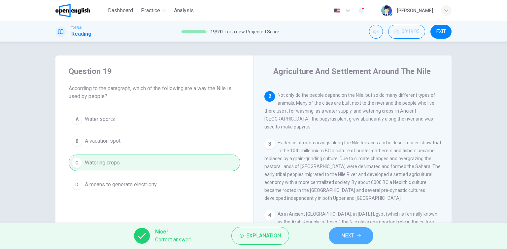
click at [355, 242] on button "NEXT" at bounding box center [351, 235] width 45 height 17
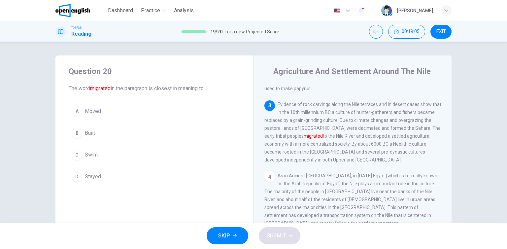
scroll to position [95, 0]
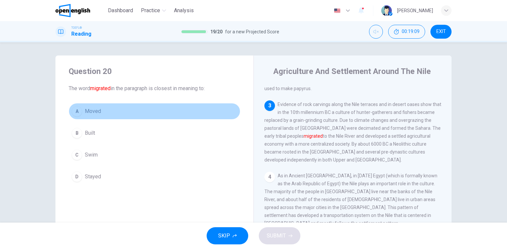
click at [107, 110] on button "A Moved" at bounding box center [155, 111] width 172 height 17
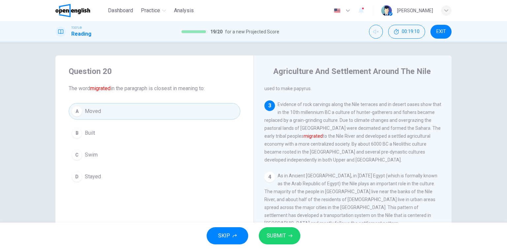
click at [285, 232] on span "SUBMIT" at bounding box center [276, 235] width 19 height 9
